Goal: Information Seeking & Learning: Find specific fact

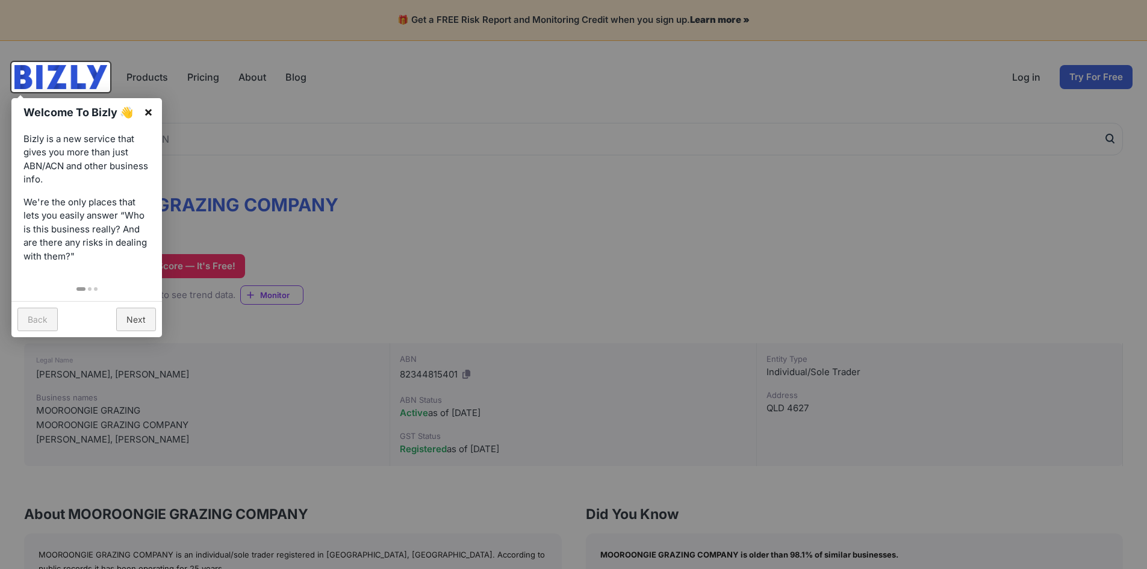
click at [149, 111] on link "×" at bounding box center [148, 111] width 27 height 27
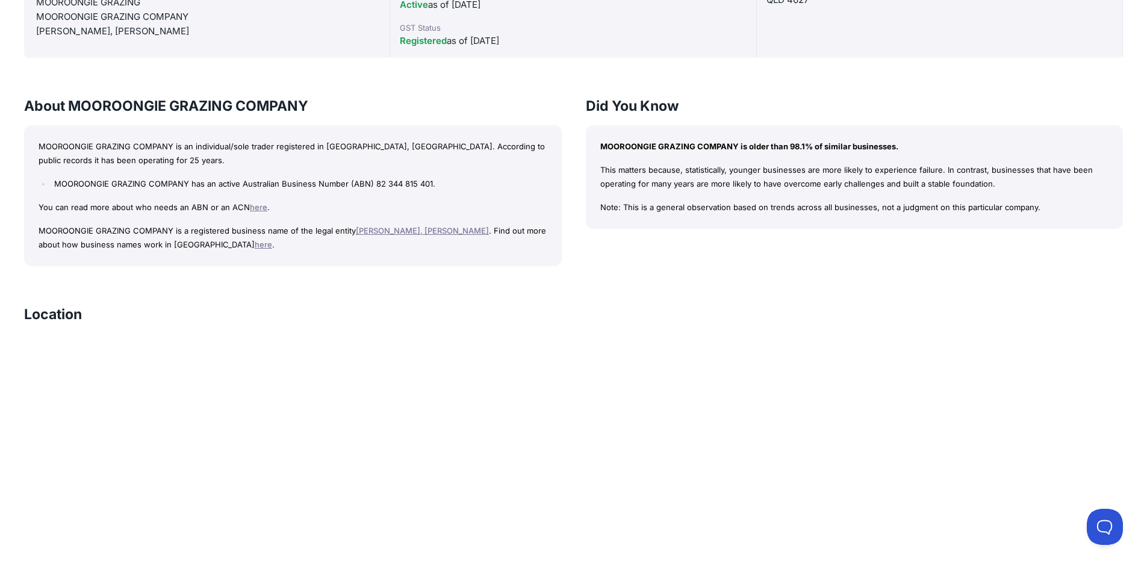
scroll to position [176, 0]
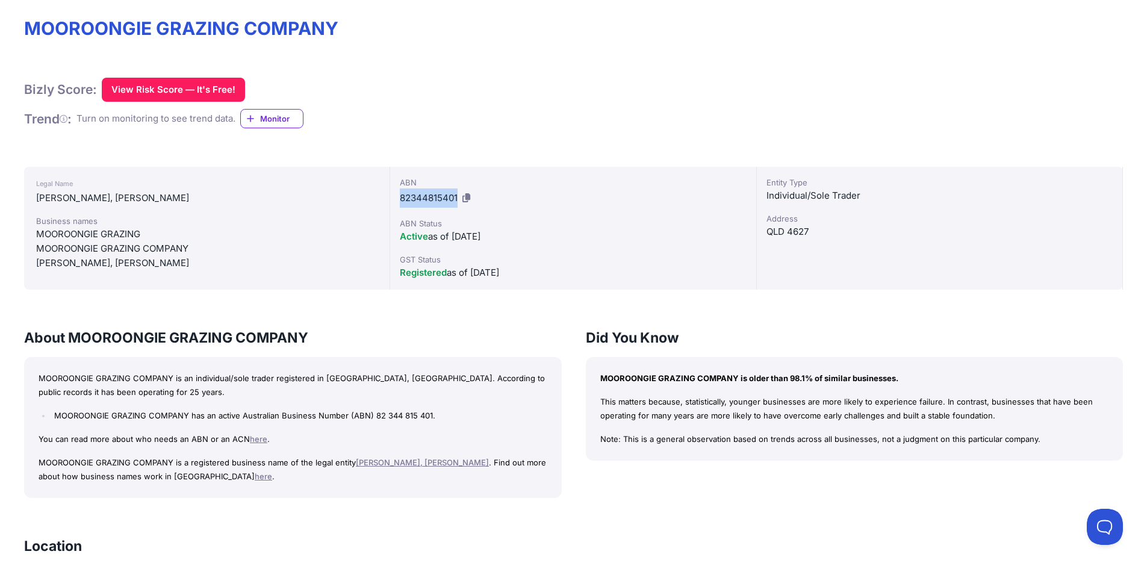
drag, startPoint x: 400, startPoint y: 199, endPoint x: 458, endPoint y: 201, distance: 57.8
click at [458, 201] on div "ABN 82344815401" at bounding box center [573, 191] width 346 height 31
copy span "82344815401"
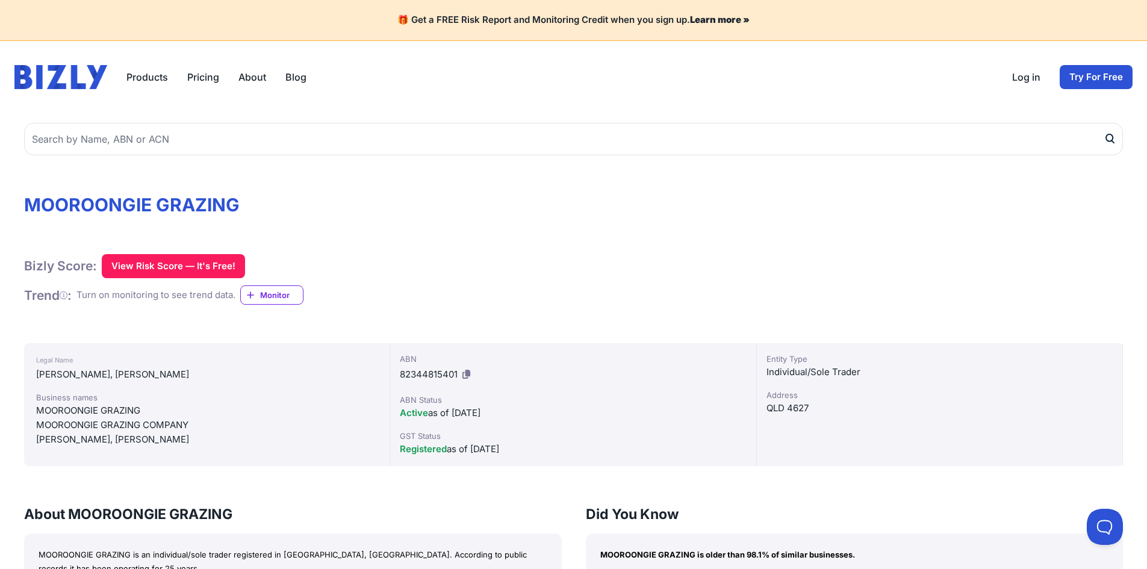
click at [267, 298] on span "Monitor" at bounding box center [281, 295] width 43 height 12
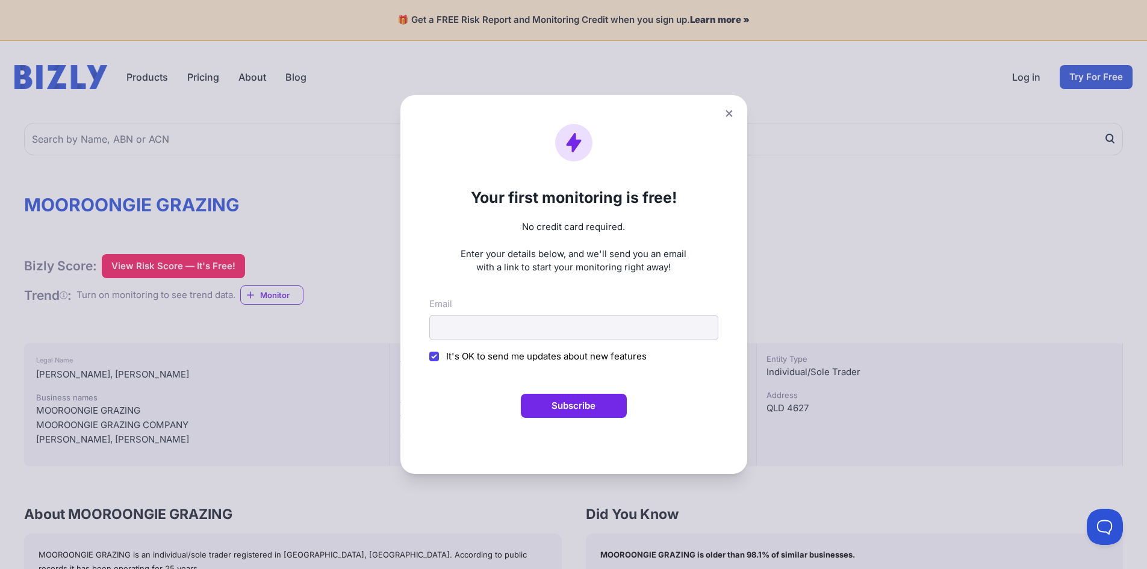
click at [731, 116] on icon at bounding box center [728, 114] width 7 height 8
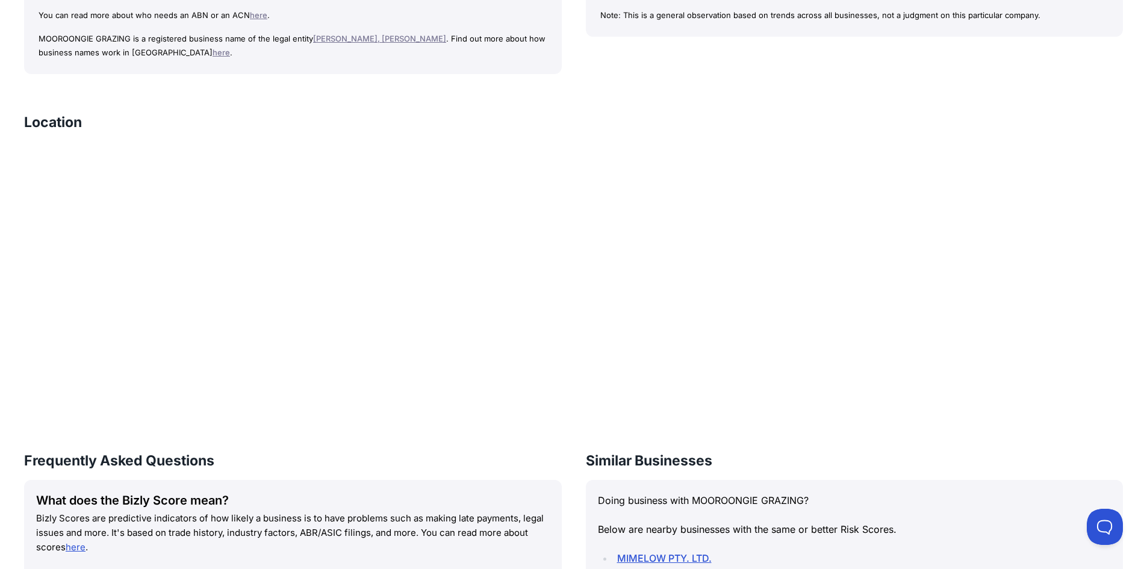
scroll to position [598, 0]
